Goal: Obtain resource: Download file/media

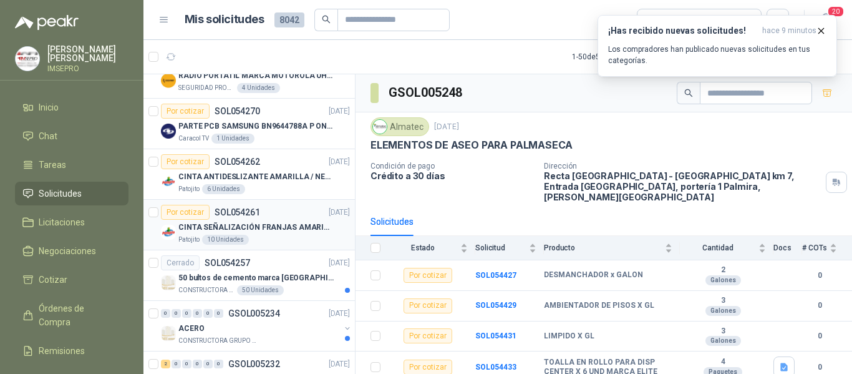
scroll to position [998, 0]
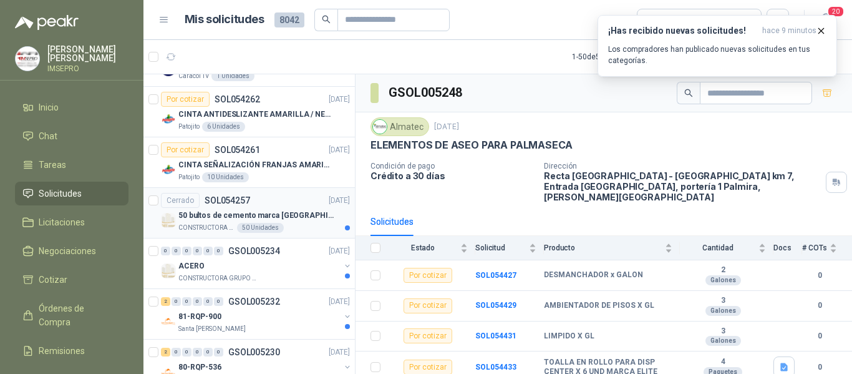
click at [296, 220] on p "50 bultos de cemento marca [GEOGRAPHIC_DATA][PERSON_NAME]" at bounding box center [255, 216] width 155 height 12
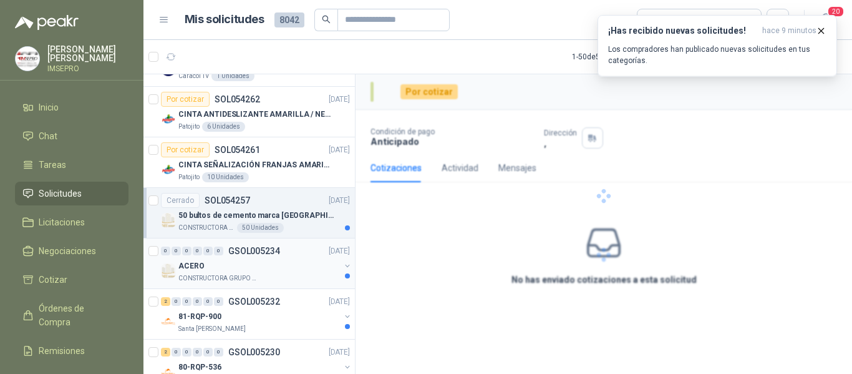
click at [301, 250] on div "0 0 0 0 0 0 GSOL005234 [DATE]" at bounding box center [256, 250] width 191 height 15
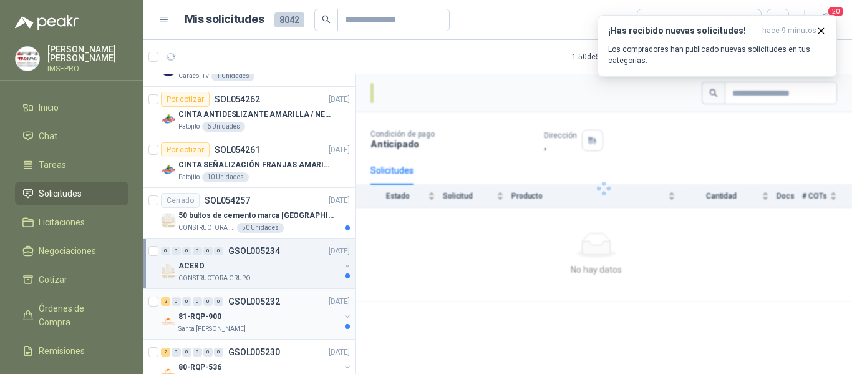
click at [297, 306] on div "2 0 0 0 0 0 GSOL005232 [DATE]" at bounding box center [256, 301] width 191 height 15
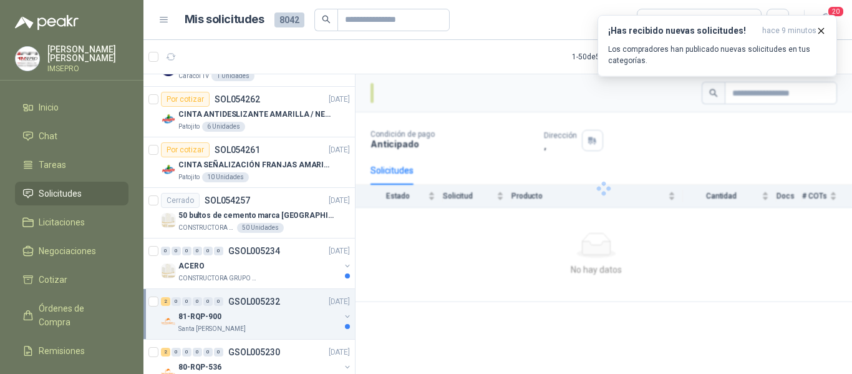
scroll to position [1123, 0]
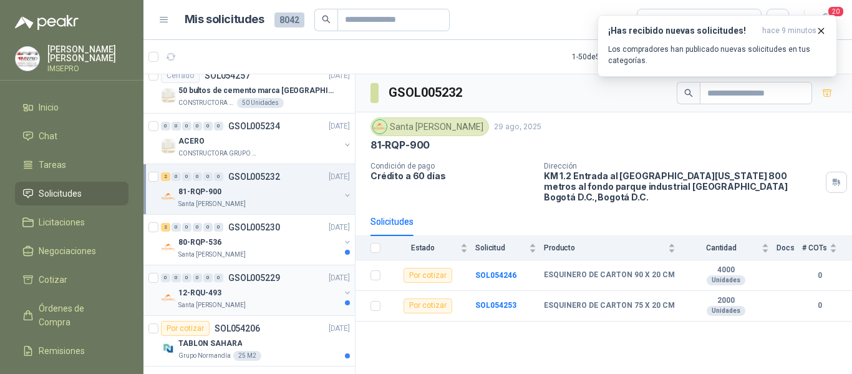
click at [306, 293] on div "12-RQU-493" at bounding box center [259, 292] width 162 height 15
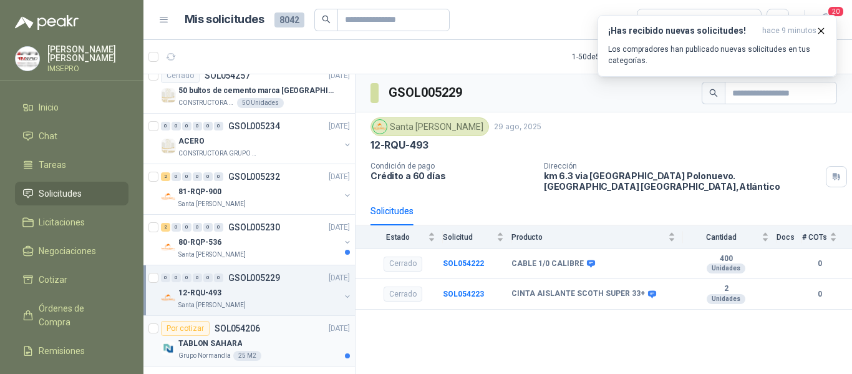
click at [302, 340] on div "TABLON SAHARA" at bounding box center [264, 343] width 172 height 15
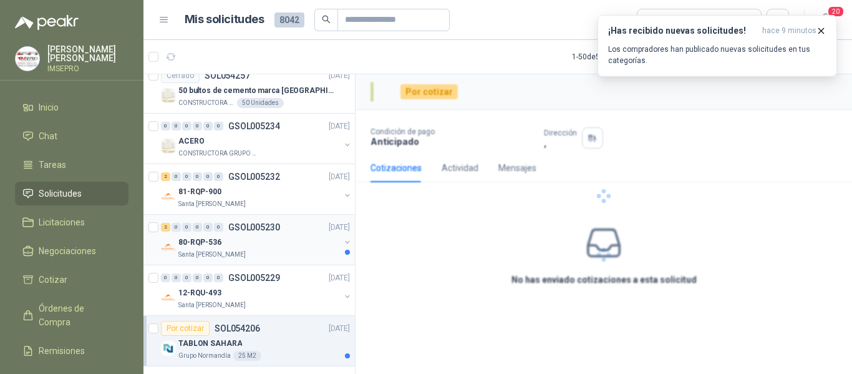
click at [306, 246] on div "80-RQP-536" at bounding box center [259, 242] width 162 height 15
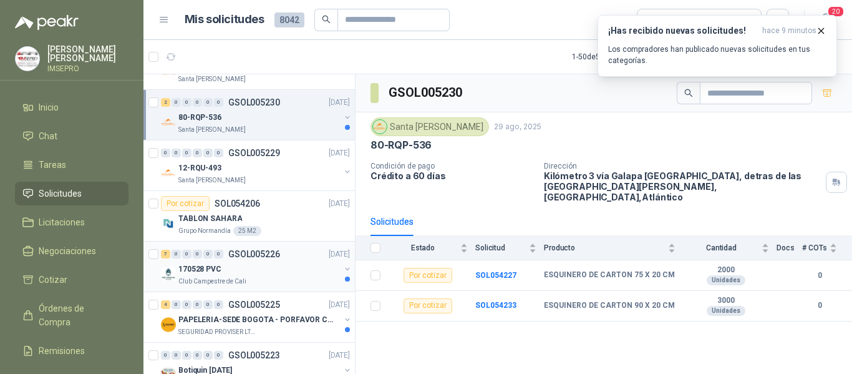
scroll to position [1310, 0]
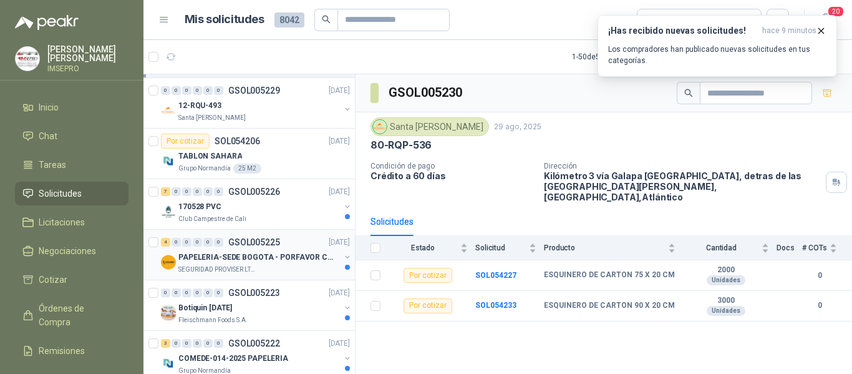
click at [288, 257] on p "PAPELERIA-SEDE BOGOTA - PORFAVOR CTZ COMPLETO" at bounding box center [255, 257] width 155 height 12
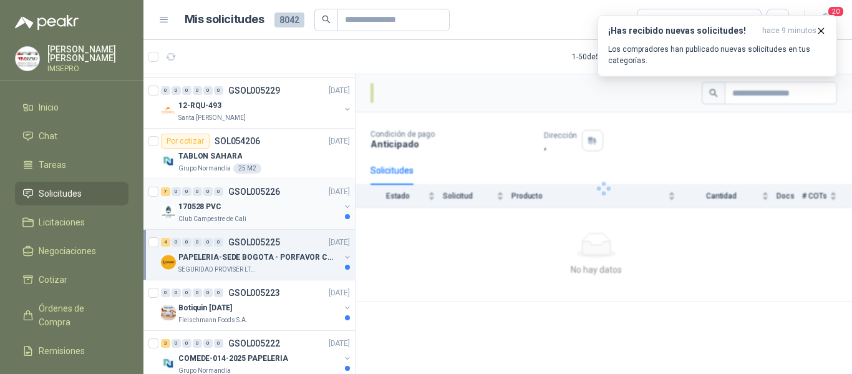
click at [279, 208] on div "170528 PVC" at bounding box center [259, 206] width 162 height 15
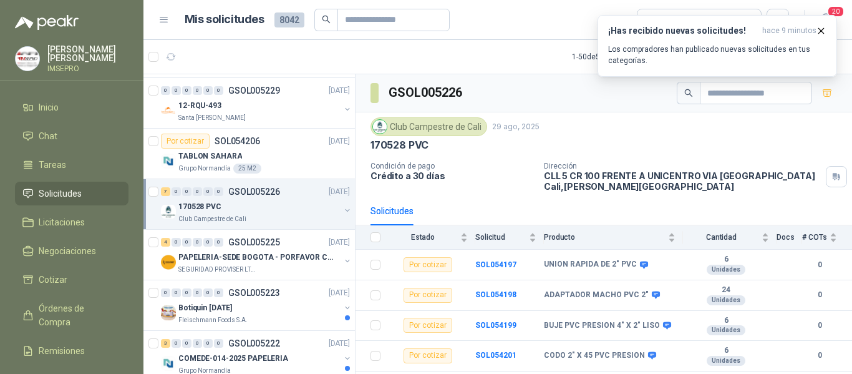
scroll to position [1497, 0]
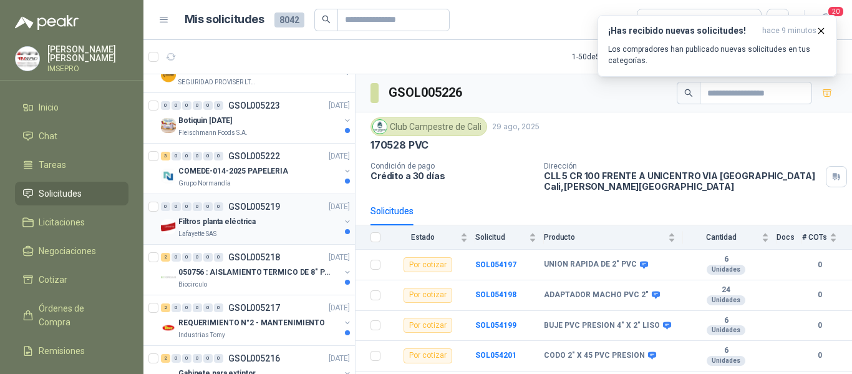
click at [281, 231] on div "Lafayette SAS" at bounding box center [259, 234] width 162 height 10
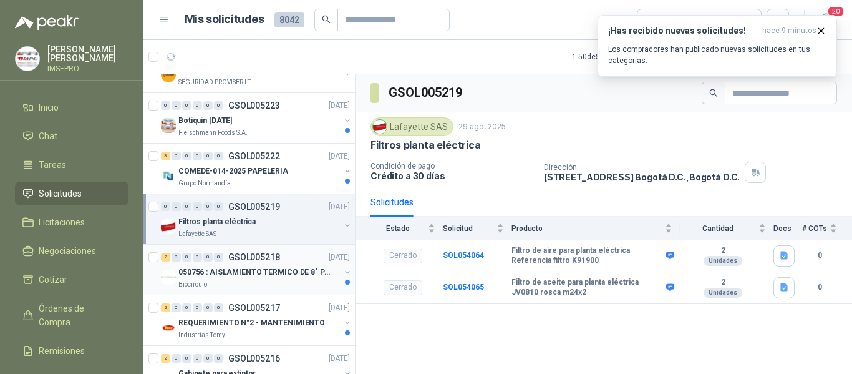
click at [296, 270] on p "050756 : AISLAMIENTO TERMICO DE 8" PARA TUBERIA" at bounding box center [255, 272] width 155 height 12
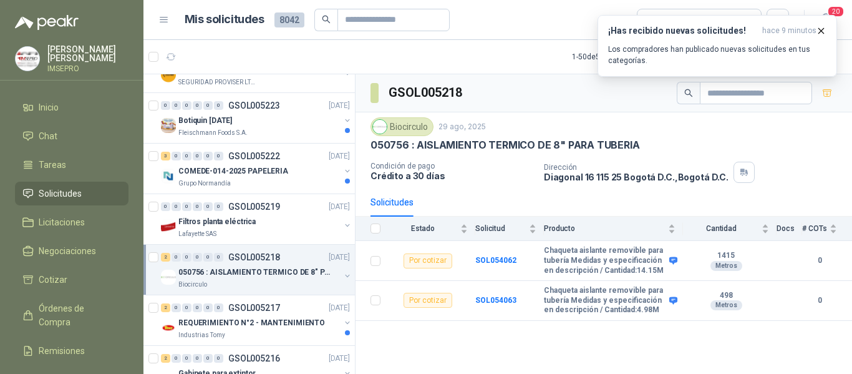
scroll to position [1559, 0]
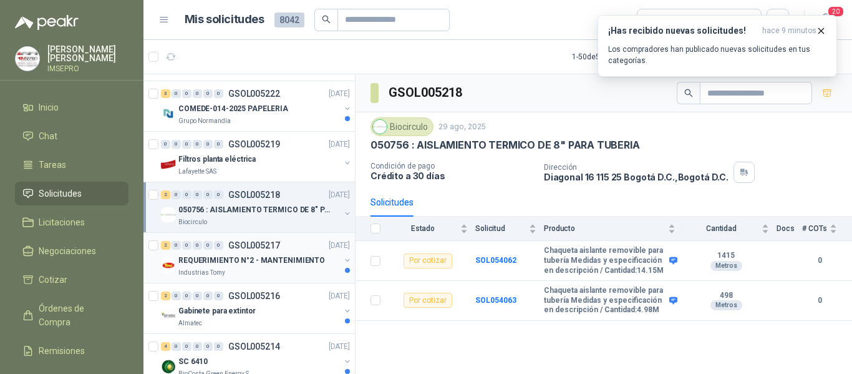
click at [281, 268] on div "Industrias Tomy" at bounding box center [259, 273] width 162 height 10
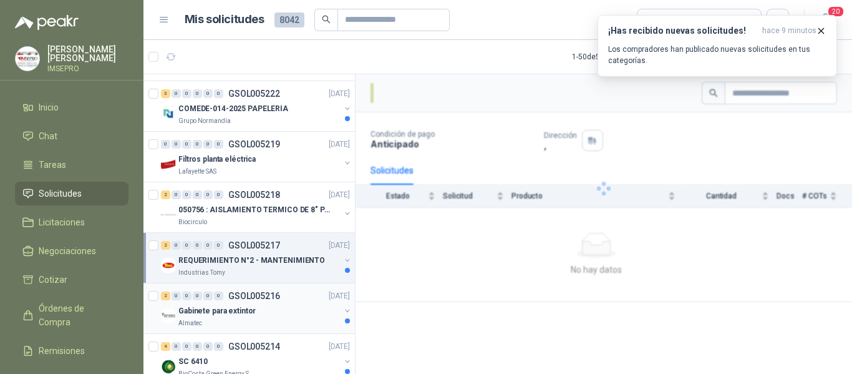
click at [288, 315] on div "Gabinete para extintor" at bounding box center [259, 310] width 162 height 15
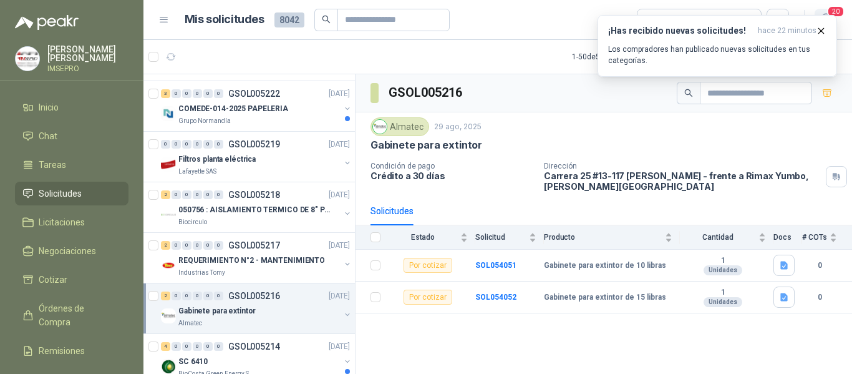
click at [836, 11] on span "20" at bounding box center [835, 12] width 17 height 12
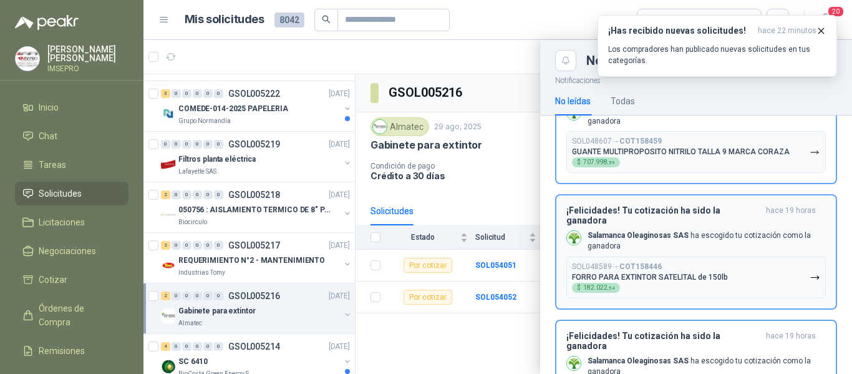
scroll to position [811, 0]
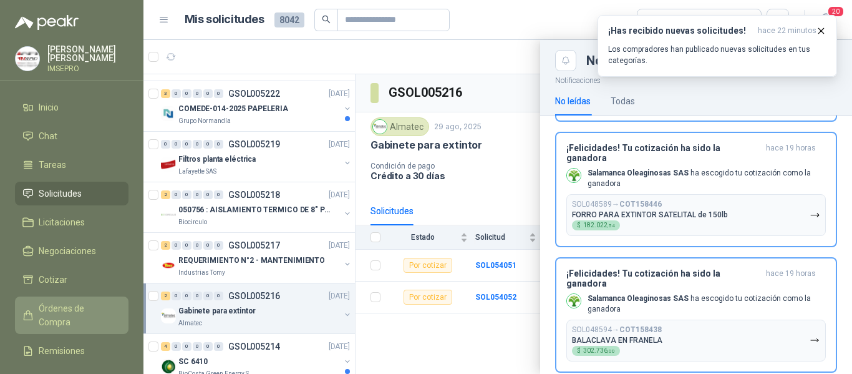
click at [98, 303] on span "Órdenes de Compra" at bounding box center [78, 314] width 78 height 27
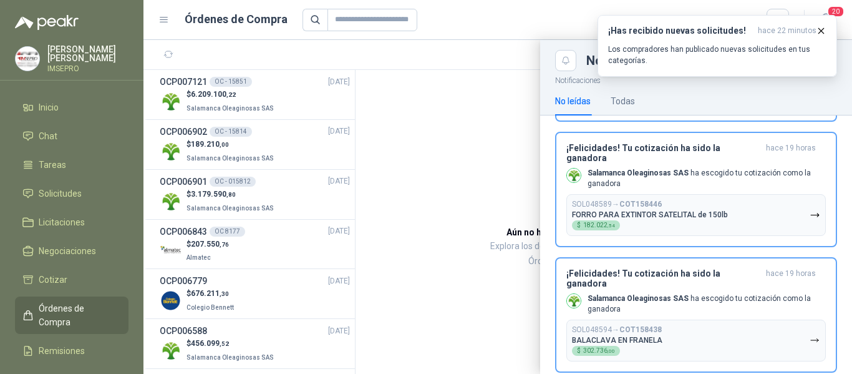
click at [235, 94] on div at bounding box center [497, 207] width 709 height 334
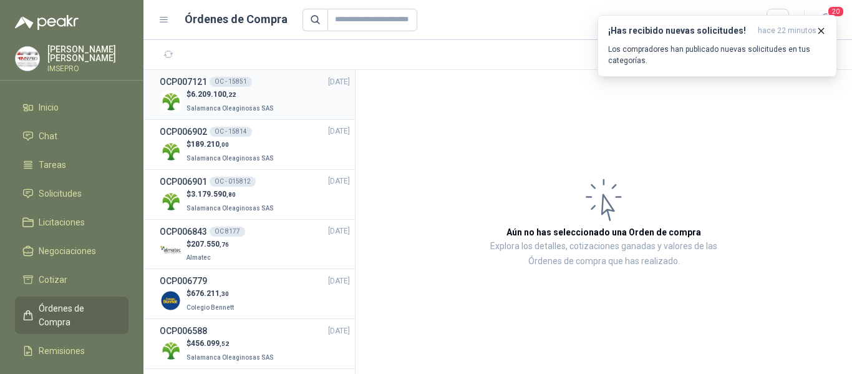
click at [223, 98] on span "6.209.100 ,22" at bounding box center [213, 94] width 45 height 9
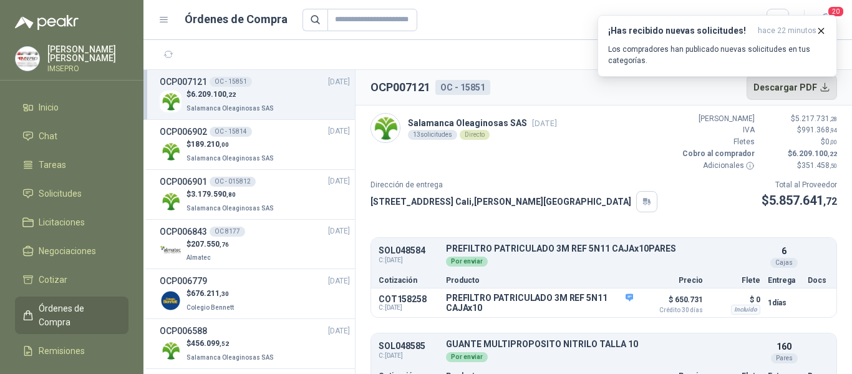
click at [828, 90] on button "Descargar PDF" at bounding box center [792, 87] width 91 height 25
click at [79, 344] on span "Remisiones" at bounding box center [62, 351] width 46 height 14
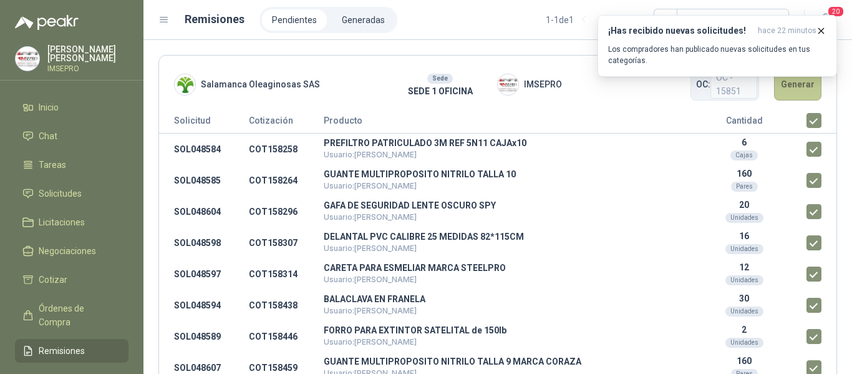
click at [785, 88] on button "Generar" at bounding box center [797, 84] width 47 height 32
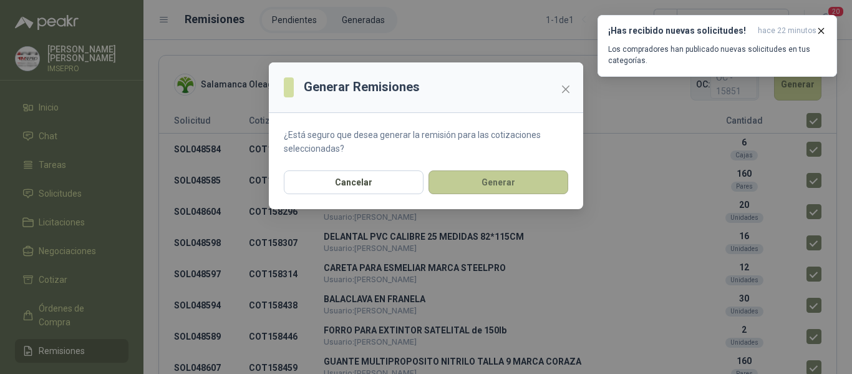
click at [538, 186] on button "Generar" at bounding box center [498, 182] width 140 height 24
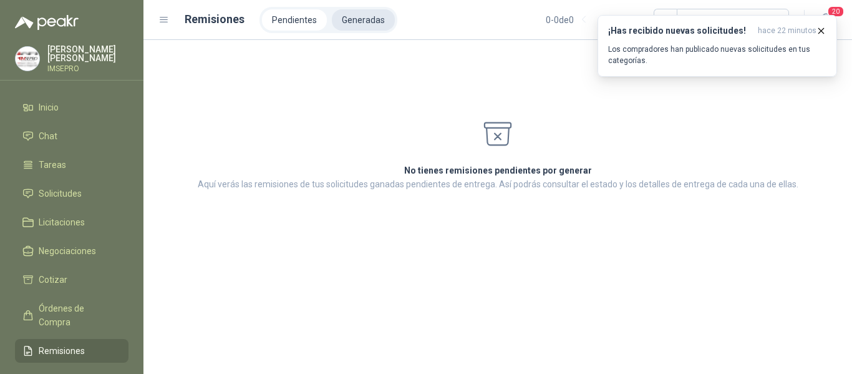
click at [375, 20] on li "Generadas" at bounding box center [363, 19] width 63 height 21
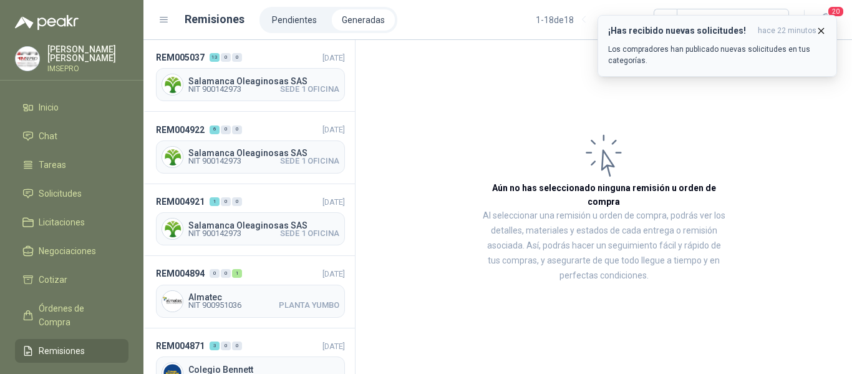
click at [820, 26] on button "¡Has recibido nuevas solicitudes! hace 22 minutos Los compradores han publicado…" at bounding box center [716, 46] width 239 height 62
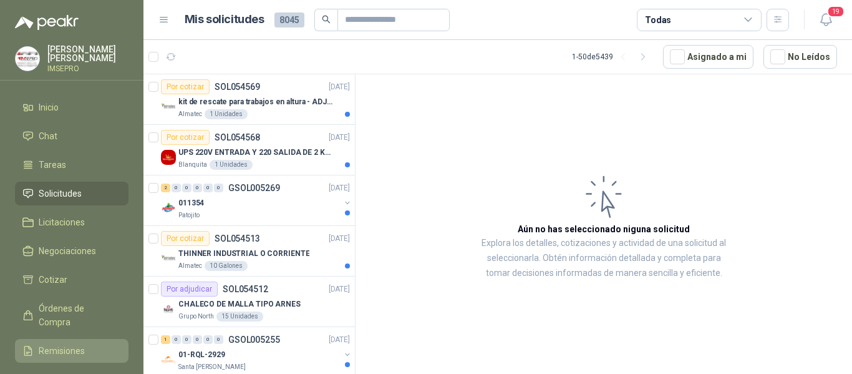
click at [60, 344] on span "Remisiones" at bounding box center [62, 351] width 46 height 14
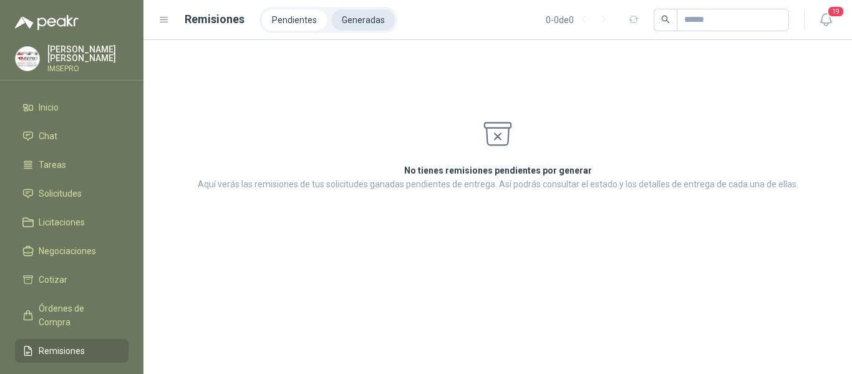
click at [349, 14] on li "Generadas" at bounding box center [363, 19] width 63 height 21
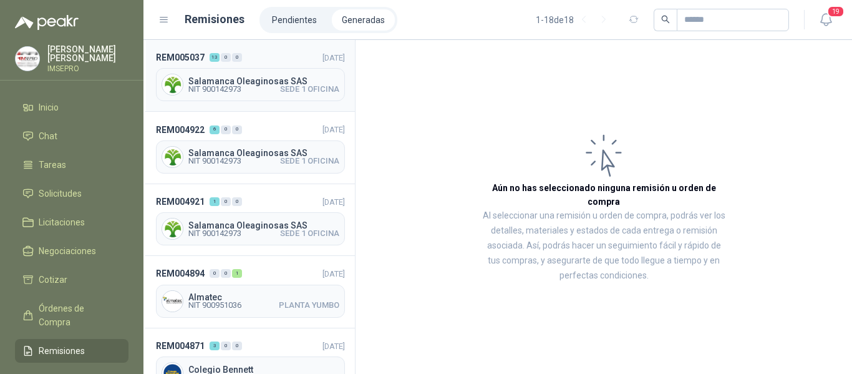
click at [307, 81] on span "Salamanca Oleaginosas SAS" at bounding box center [263, 81] width 151 height 9
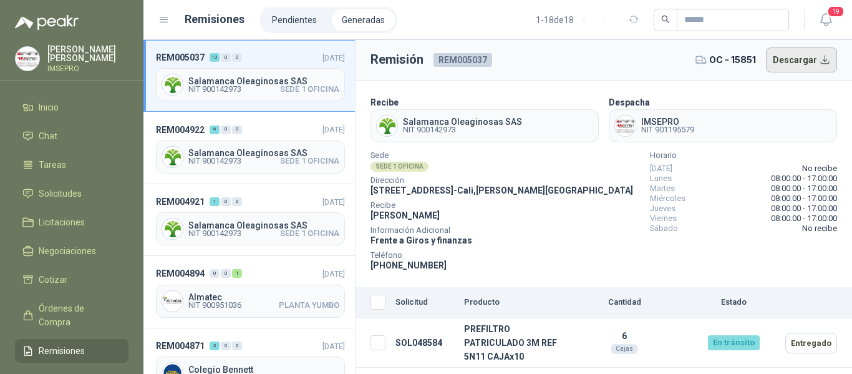
click at [818, 59] on button "Descargar" at bounding box center [802, 59] width 72 height 25
